Goal: Task Accomplishment & Management: Manage account settings

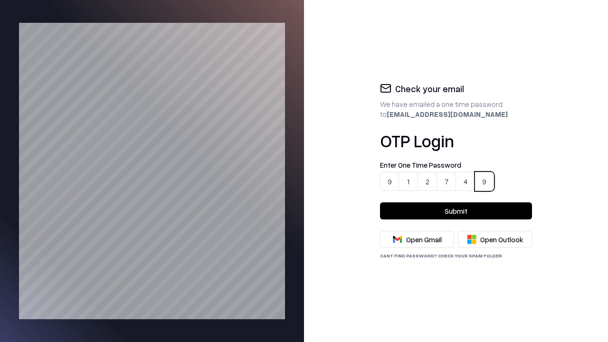
type input "******"
click at [456, 211] on button "Submit" at bounding box center [456, 210] width 152 height 17
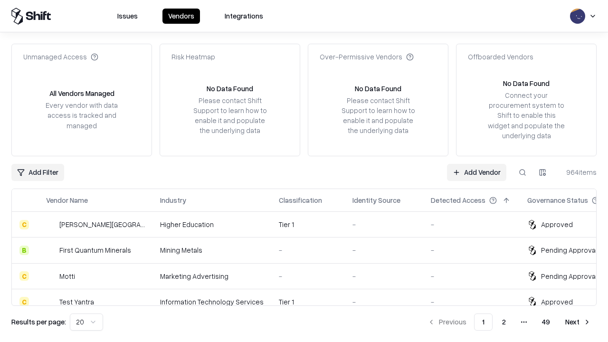
click at [477, 172] on link "Add Vendor" at bounding box center [476, 172] width 59 height 17
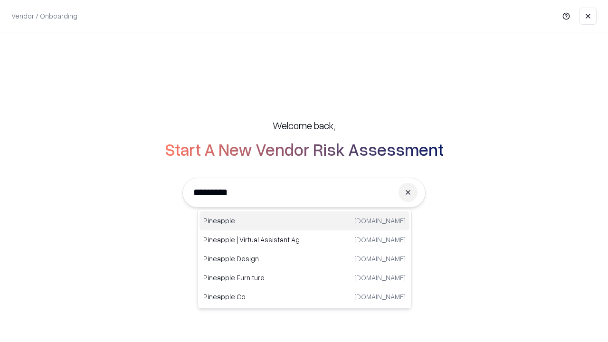
click at [304, 221] on div "Pineapple [DOMAIN_NAME]" at bounding box center [304, 220] width 210 height 19
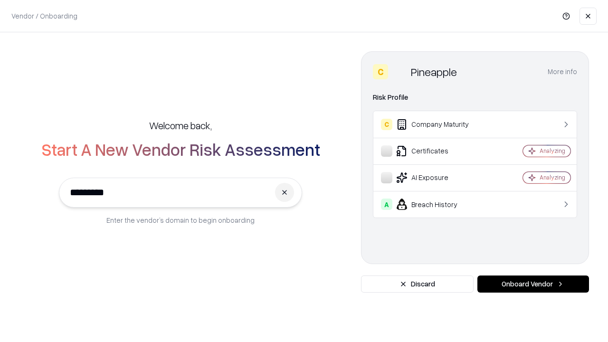
type input "*********"
click at [533, 284] on button "Onboard Vendor" at bounding box center [533, 283] width 112 height 17
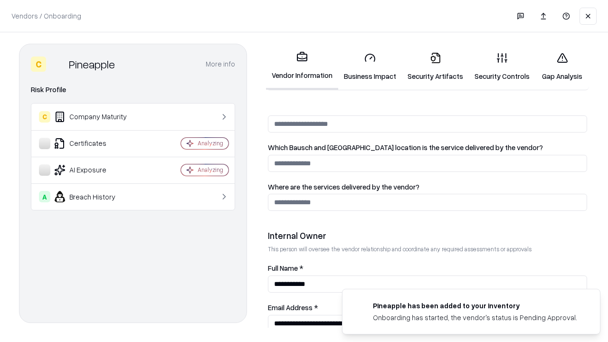
scroll to position [492, 0]
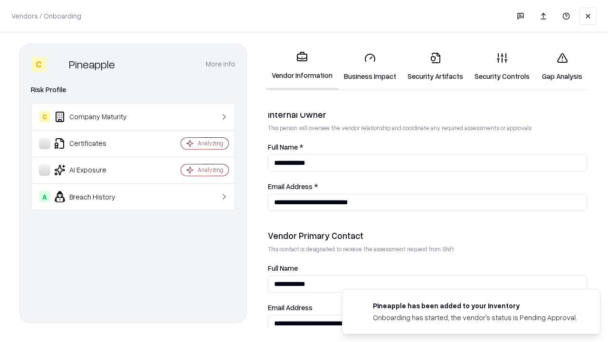
click at [366, 66] on link "Business Impact" at bounding box center [370, 67] width 64 height 44
click at [557, 66] on link "Gap Analysis" at bounding box center [562, 67] width 54 height 44
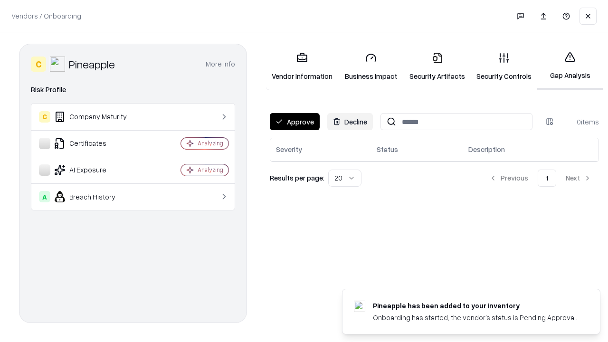
click at [294, 122] on button "Approve" at bounding box center [295, 121] width 50 height 17
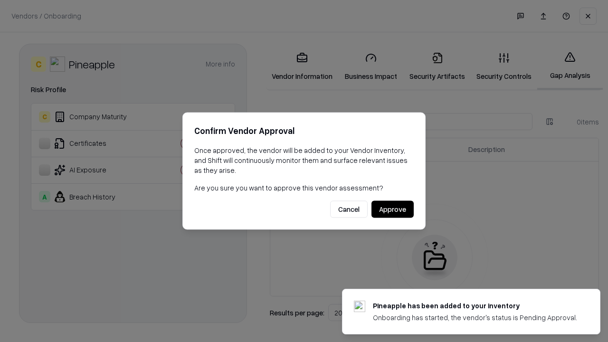
click at [393, 209] on button "Approve" at bounding box center [392, 209] width 42 height 17
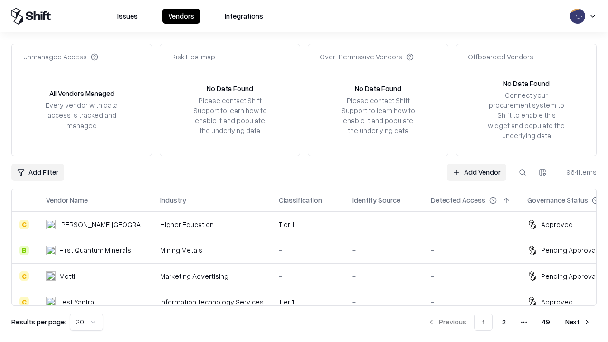
type input "*********"
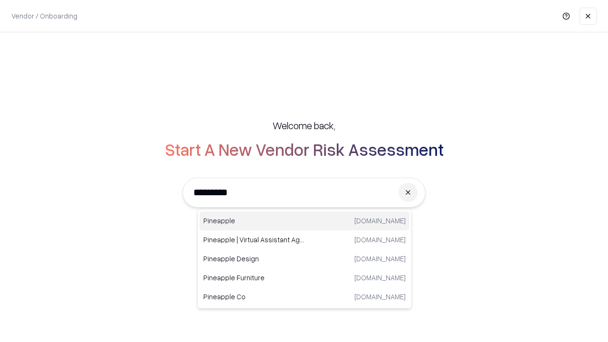
click at [304, 221] on div "Pineapple [DOMAIN_NAME]" at bounding box center [304, 220] width 210 height 19
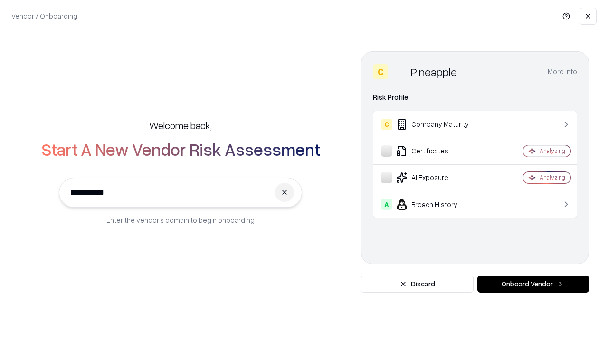
type input "*********"
click at [533, 284] on button "Onboard Vendor" at bounding box center [533, 283] width 112 height 17
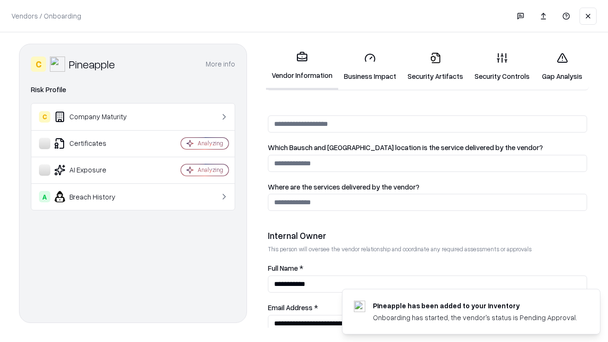
scroll to position [492, 0]
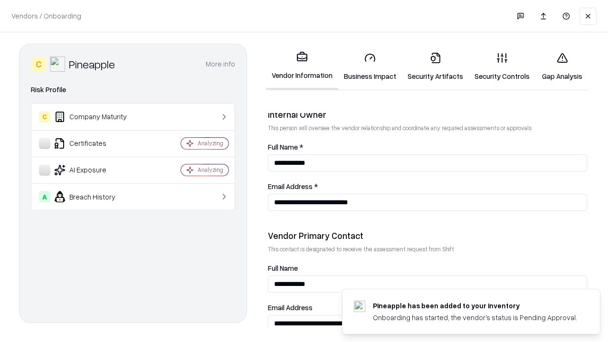
click at [557, 66] on link "Gap Analysis" at bounding box center [562, 67] width 54 height 44
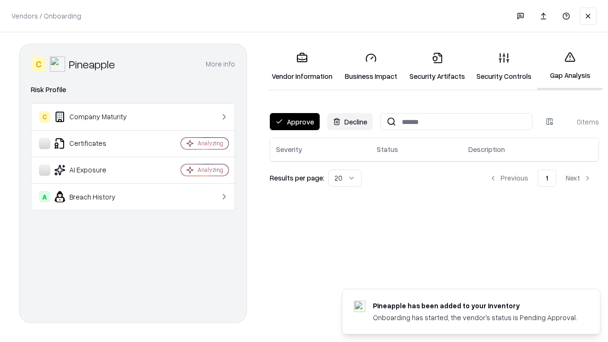
click at [294, 122] on button "Approve" at bounding box center [295, 121] width 50 height 17
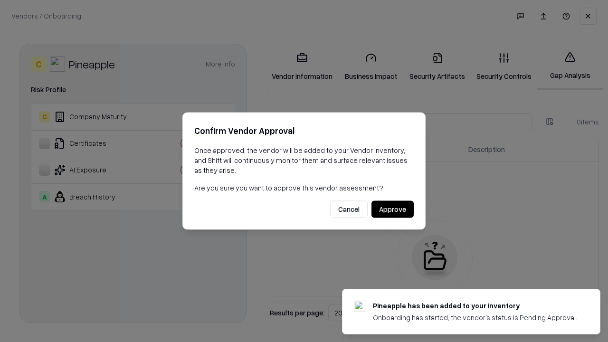
click at [393, 209] on button "Approve" at bounding box center [392, 209] width 42 height 17
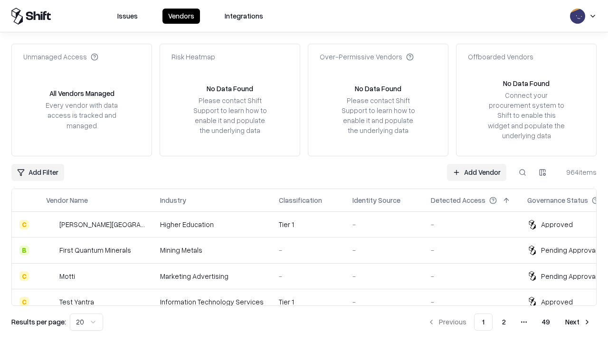
click at [477, 172] on link "Add Vendor" at bounding box center [476, 172] width 59 height 17
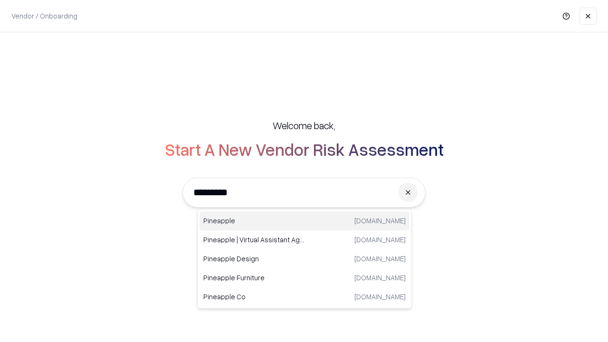
click at [304, 221] on div "Pineapple [DOMAIN_NAME]" at bounding box center [304, 220] width 210 height 19
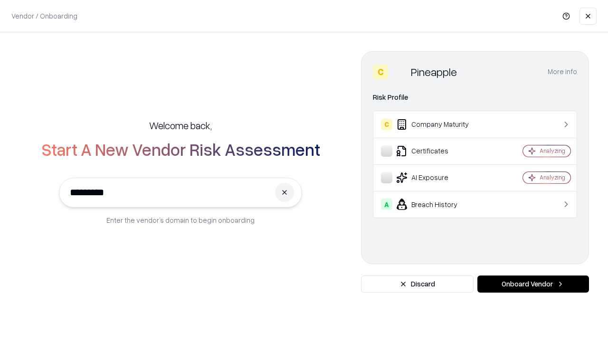
type input "*********"
click at [533, 284] on button "Onboard Vendor" at bounding box center [533, 283] width 112 height 17
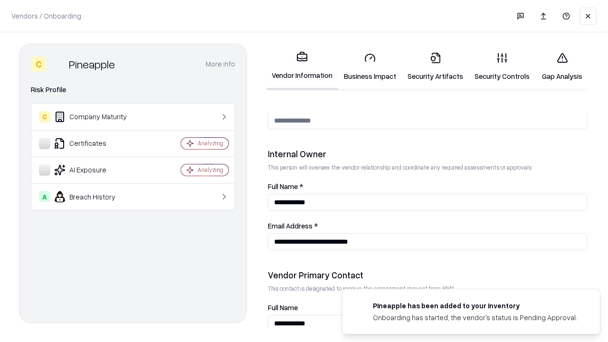
scroll to position [492, 0]
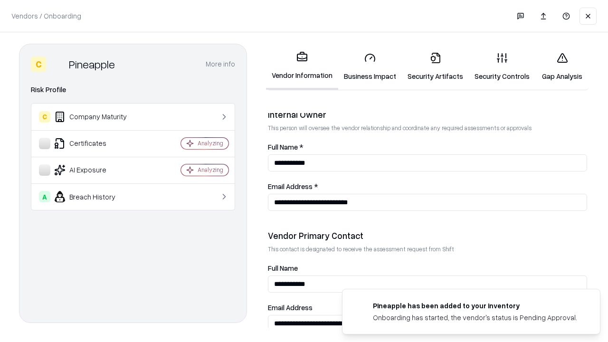
click at [366, 66] on link "Business Impact" at bounding box center [370, 67] width 64 height 44
click at [430, 66] on link "Security Artifacts" at bounding box center [435, 67] width 67 height 44
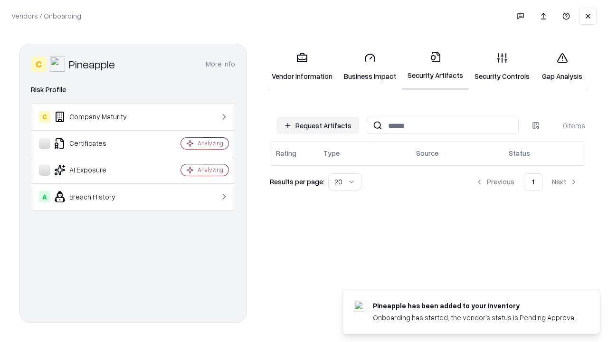
click at [319, 125] on button "Request Artifacts" at bounding box center [317, 125] width 83 height 17
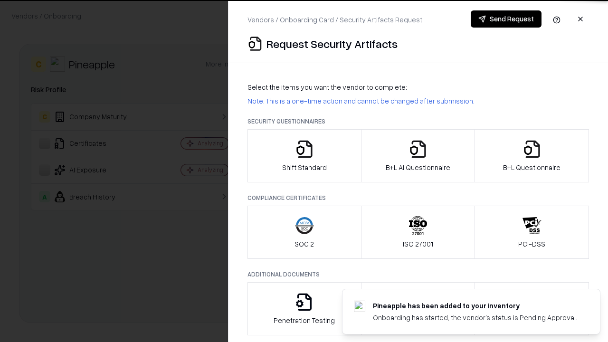
click at [304, 156] on icon "button" at bounding box center [304, 149] width 19 height 19
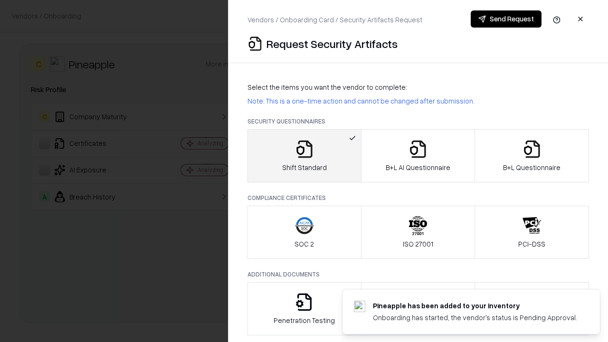
click at [506, 19] on button "Send Request" at bounding box center [505, 18] width 71 height 17
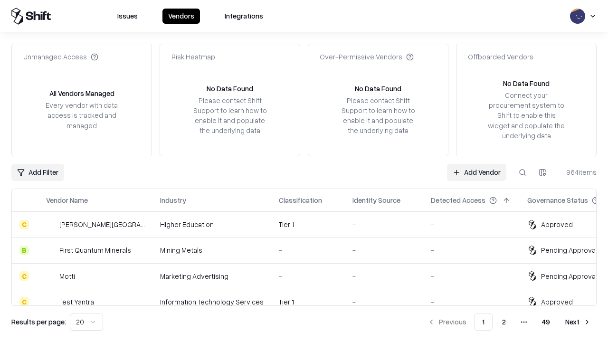
click at [522, 172] on button at bounding box center [522, 172] width 17 height 17
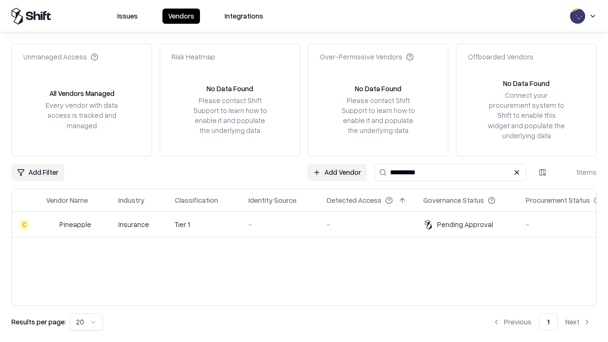
type input "*********"
click at [309, 224] on td "-" at bounding box center [280, 225] width 78 height 26
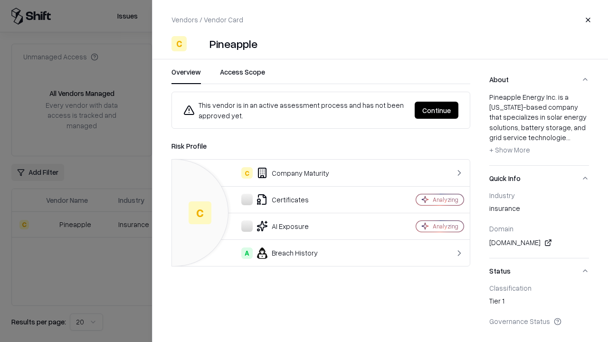
click at [437, 110] on button "Continue" at bounding box center [436, 110] width 44 height 17
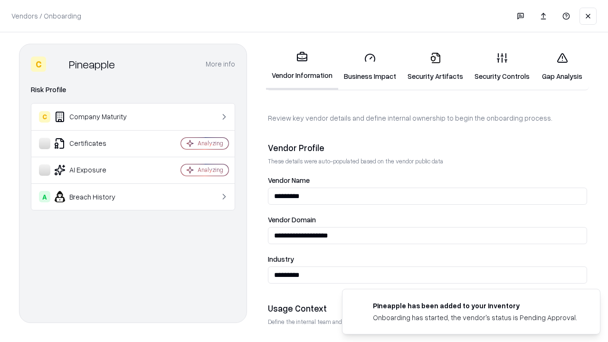
click at [430, 66] on link "Security Artifacts" at bounding box center [435, 67] width 67 height 44
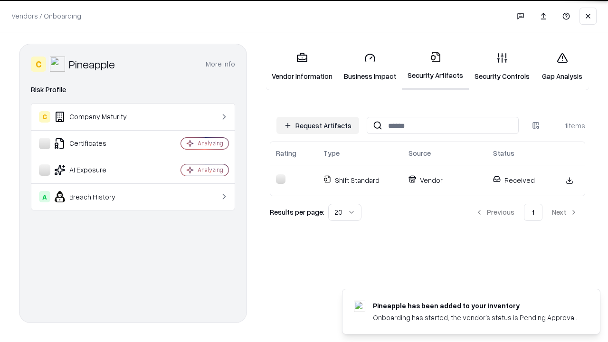
click at [557, 66] on link "Gap Analysis" at bounding box center [562, 67] width 54 height 44
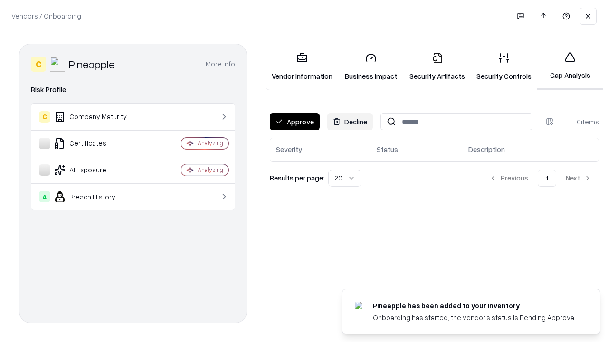
click at [294, 122] on button "Approve" at bounding box center [295, 121] width 50 height 17
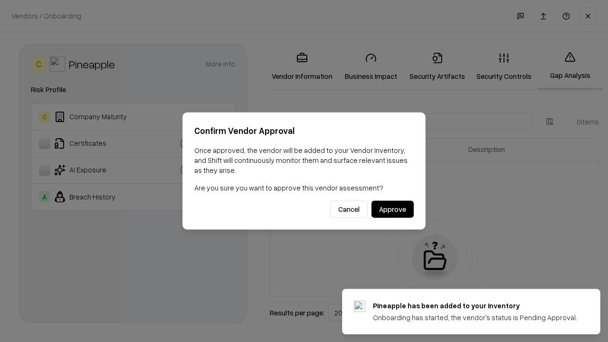
click at [393, 209] on button "Approve" at bounding box center [392, 209] width 42 height 17
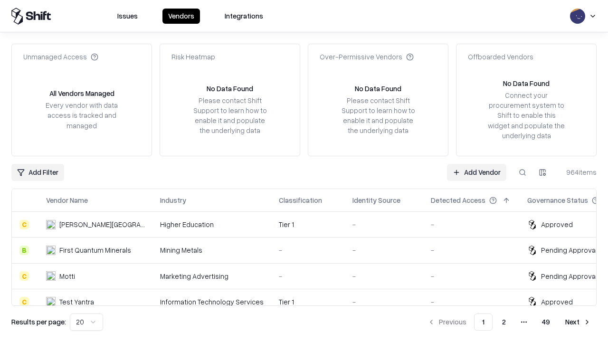
type input "*********"
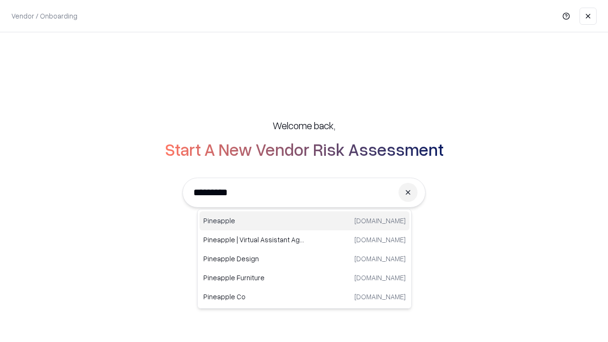
click at [304, 221] on div "Pineapple [DOMAIN_NAME]" at bounding box center [304, 220] width 210 height 19
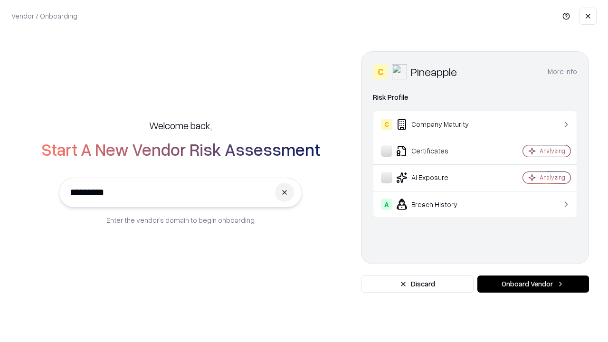
type input "*********"
click at [533, 284] on button "Onboard Vendor" at bounding box center [533, 283] width 112 height 17
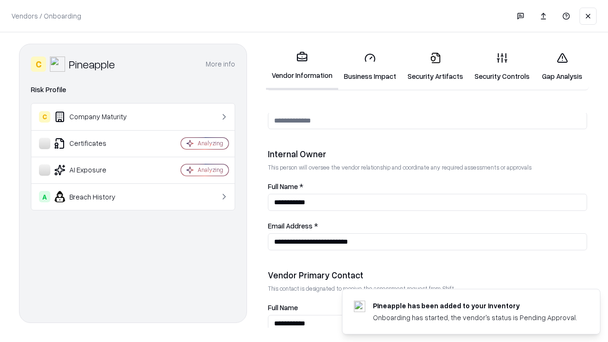
scroll to position [492, 0]
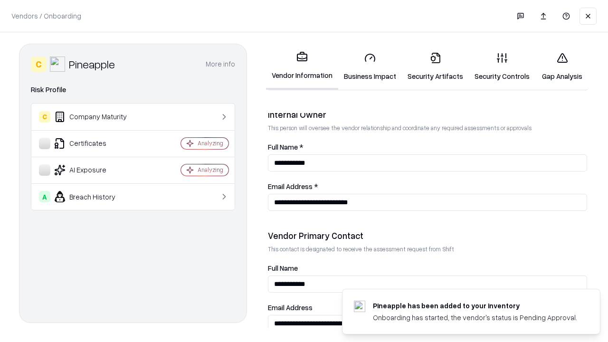
click at [557, 66] on link "Gap Analysis" at bounding box center [562, 67] width 54 height 44
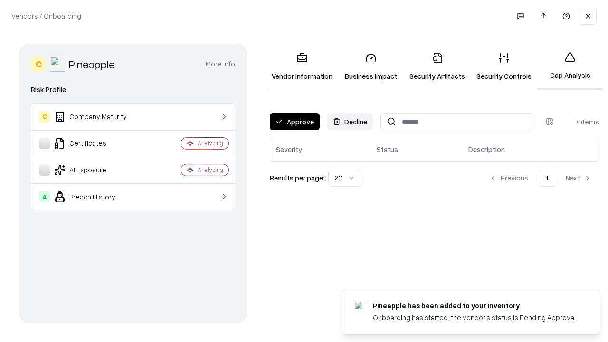
click at [294, 122] on button "Approve" at bounding box center [295, 121] width 50 height 17
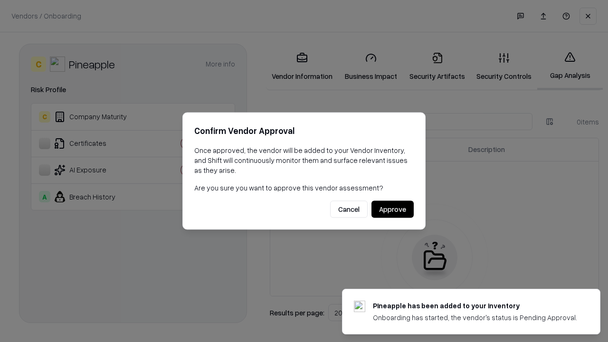
click at [393, 209] on button "Approve" at bounding box center [392, 209] width 42 height 17
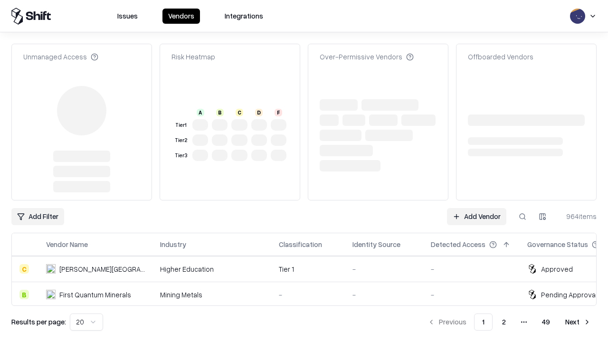
click at [477, 208] on link "Add Vendor" at bounding box center [476, 216] width 59 height 17
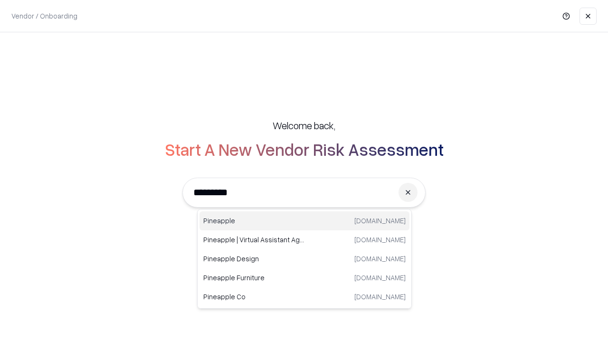
click at [304, 221] on div "Pineapple [DOMAIN_NAME]" at bounding box center [304, 220] width 210 height 19
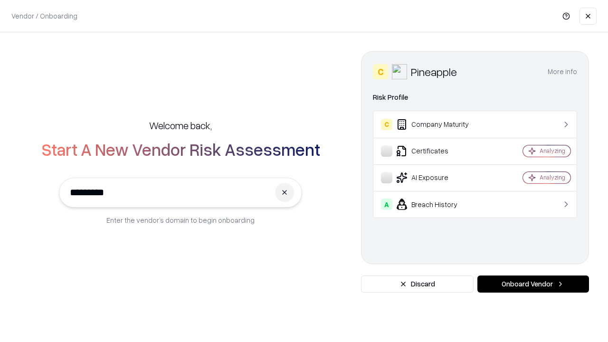
type input "*********"
click at [533, 284] on button "Onboard Vendor" at bounding box center [533, 283] width 112 height 17
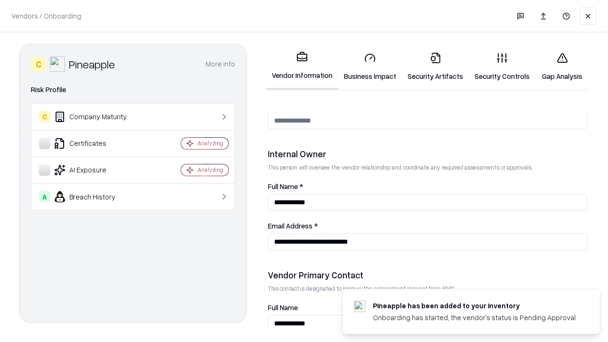
scroll to position [492, 0]
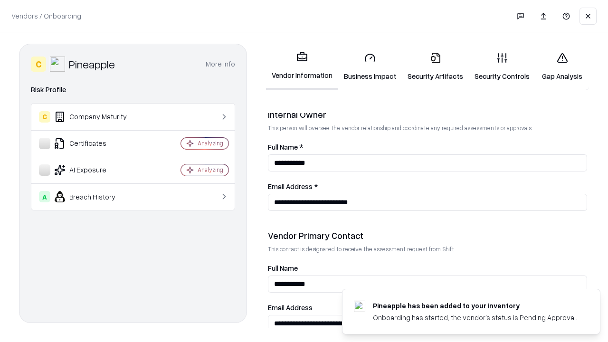
click at [366, 66] on link "Business Impact" at bounding box center [370, 67] width 64 height 44
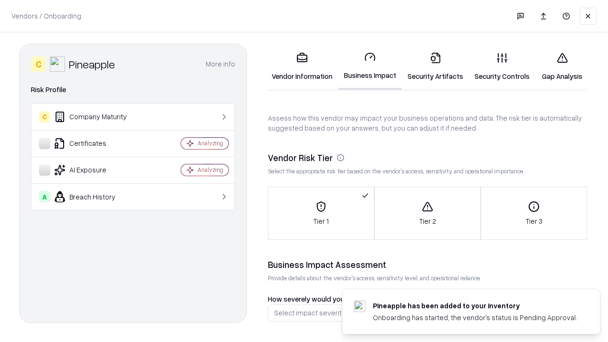
click at [430, 66] on link "Security Artifacts" at bounding box center [435, 67] width 67 height 44
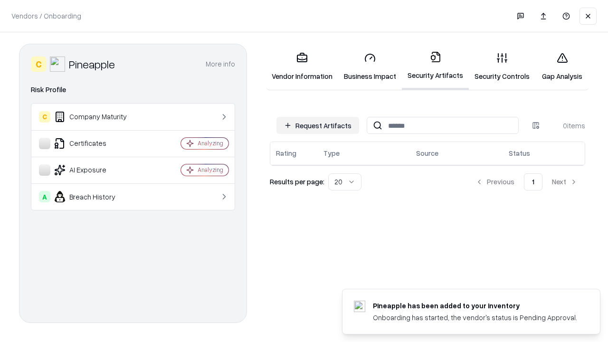
click at [319, 125] on button "Request Artifacts" at bounding box center [317, 125] width 83 height 17
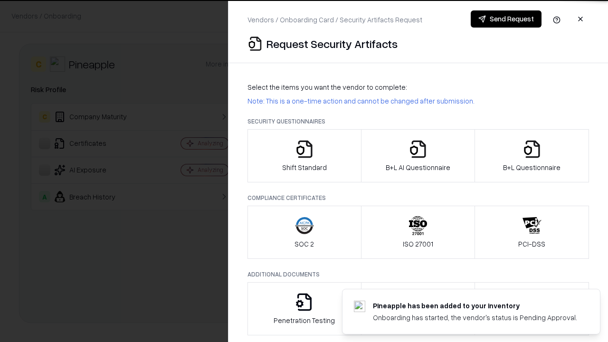
click at [304, 156] on icon "button" at bounding box center [304, 149] width 19 height 19
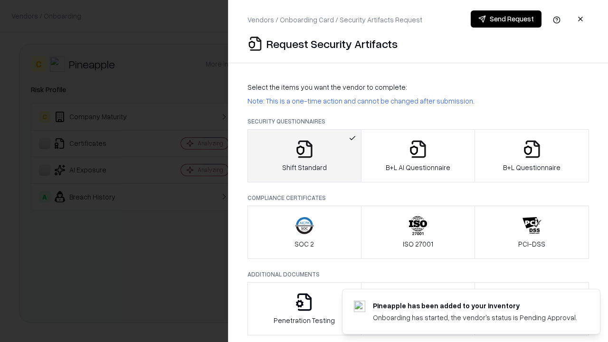
click at [506, 19] on button "Send Request" at bounding box center [505, 18] width 71 height 17
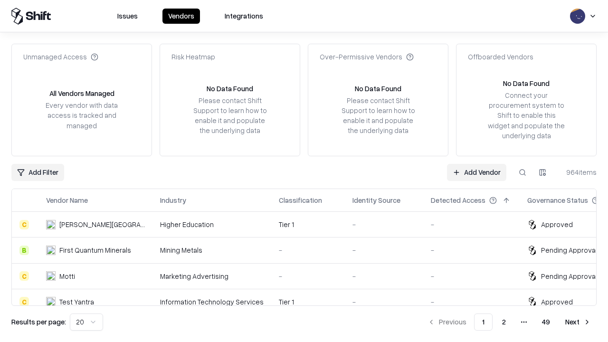
click at [522, 172] on button at bounding box center [522, 172] width 17 height 17
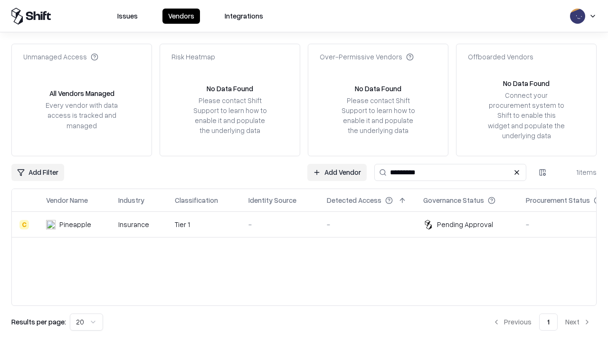
type input "*********"
click at [309, 224] on td "-" at bounding box center [280, 225] width 78 height 26
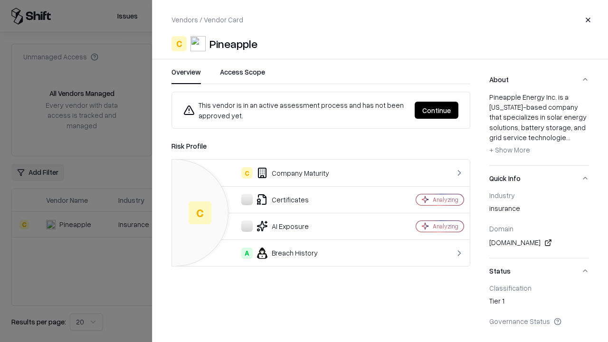
click at [437, 110] on button "Continue" at bounding box center [436, 110] width 44 height 17
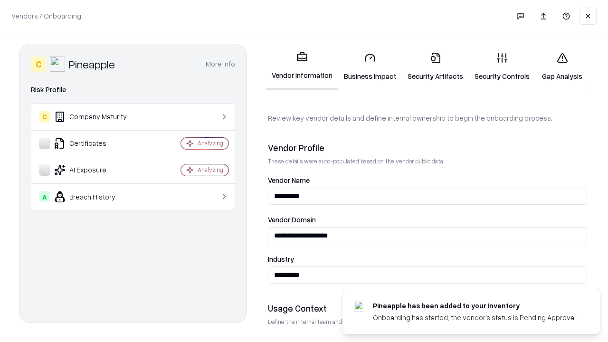
click at [430, 66] on link "Security Artifacts" at bounding box center [435, 67] width 67 height 44
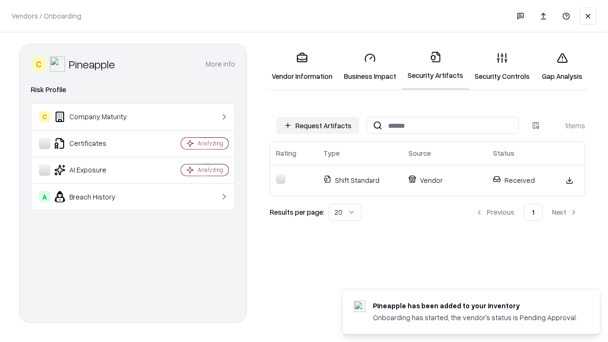
click at [494, 66] on link "Security Controls" at bounding box center [501, 67] width 66 height 44
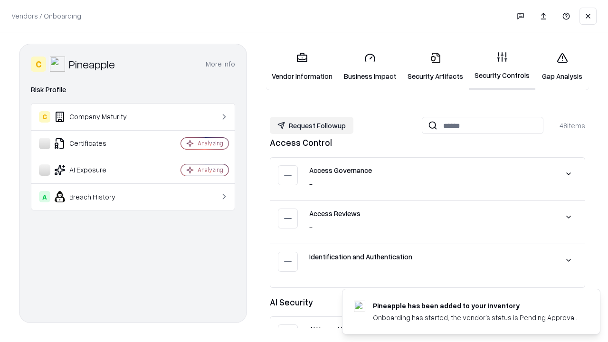
click at [310, 125] on button "Request Followup" at bounding box center [312, 125] width 84 height 17
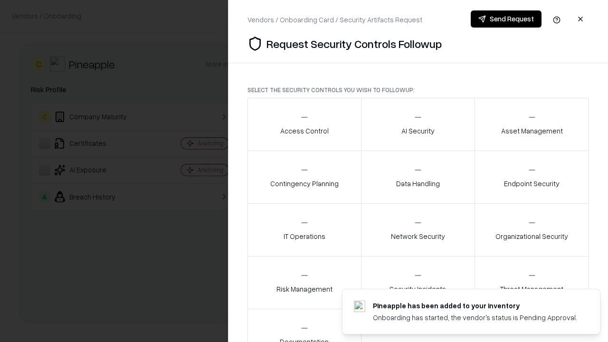
click at [304, 124] on div "Access Control" at bounding box center [304, 123] width 48 height 23
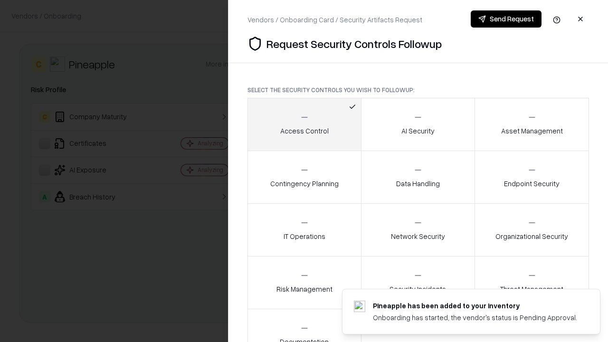
click at [506, 19] on button "Send Request" at bounding box center [505, 18] width 71 height 17
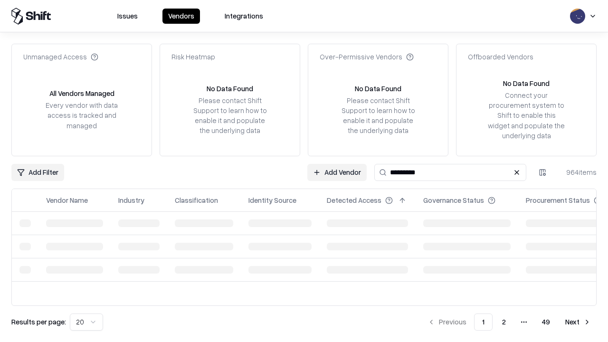
type input "*********"
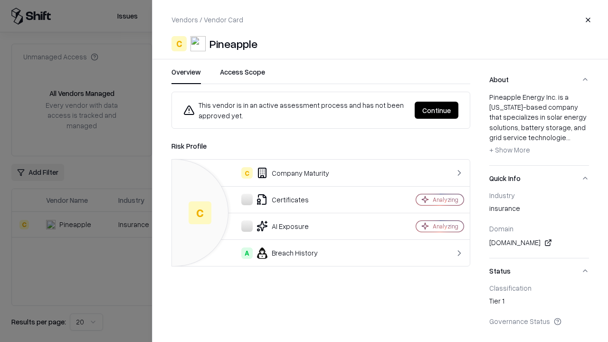
click at [437, 110] on button "Continue" at bounding box center [436, 110] width 44 height 17
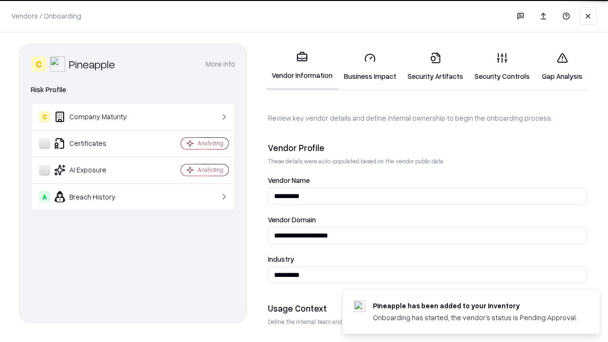
click at [557, 66] on link "Gap Analysis" at bounding box center [562, 67] width 54 height 44
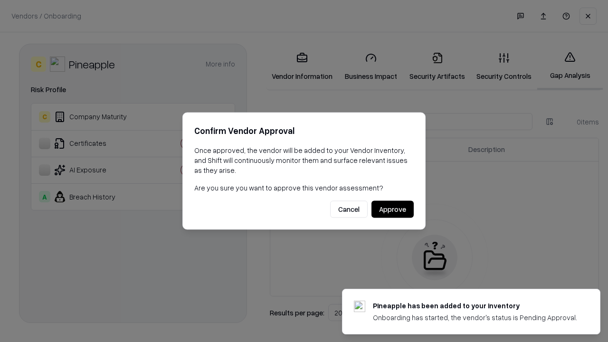
click at [393, 209] on button "Approve" at bounding box center [392, 209] width 42 height 17
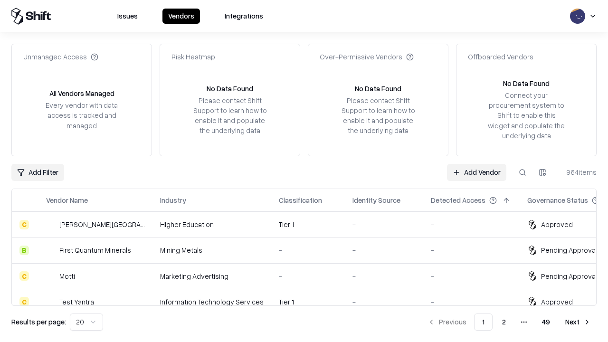
type input "*********"
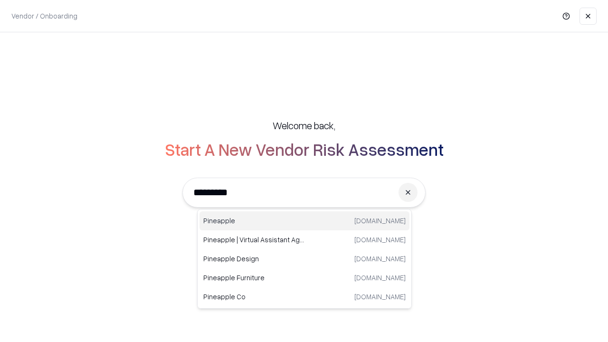
click at [304, 221] on div "Pineapple [DOMAIN_NAME]" at bounding box center [304, 220] width 210 height 19
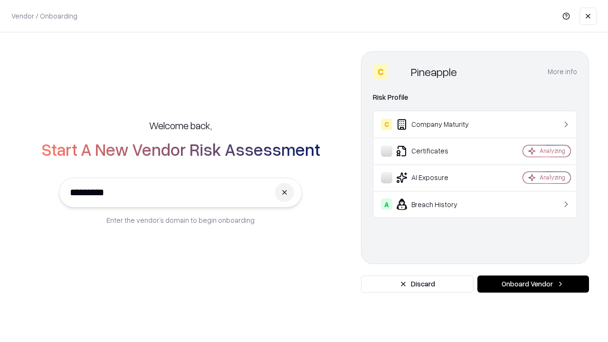
type input "*********"
click at [533, 284] on button "Onboard Vendor" at bounding box center [533, 283] width 112 height 17
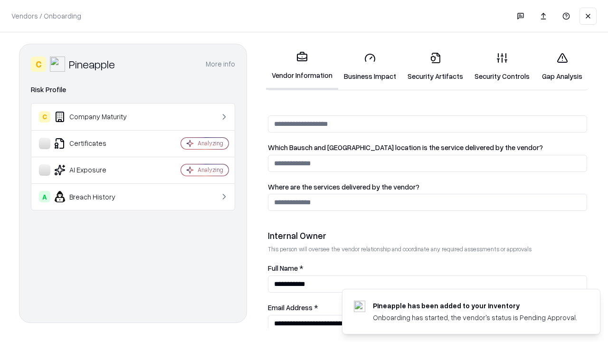
scroll to position [492, 0]
